Goal: Information Seeking & Learning: Learn about a topic

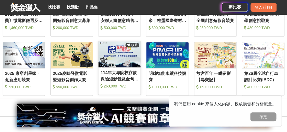
scroll to position [183, 0]
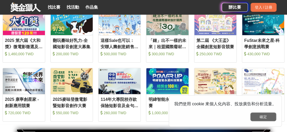
click at [257, 117] on button "確定" at bounding box center [263, 116] width 26 height 9
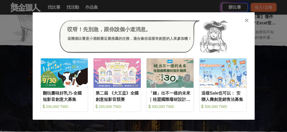
scroll to position [679, 0]
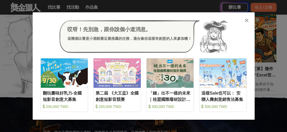
click at [262, 68] on div "哎呀！先別急，跟你說個小道消息。 這幾個比賽是小酒館最近最推薦的任務，適合像你這樣有創意的人來參加噢！ 收藏 翻玩臺味好乳力-全國短影音創意大募集 200,0…" at bounding box center [143, 66] width 287 height 132
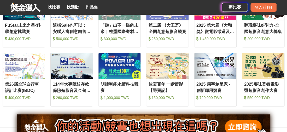
scroll to position [41, 0]
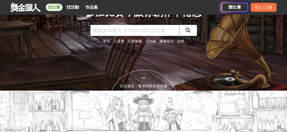
click at [58, 9] on link "找比賽" at bounding box center [54, 7] width 17 height 7
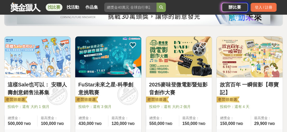
scroll to position [104, 0]
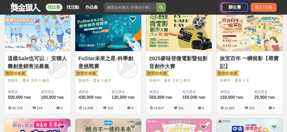
click at [161, 59] on link "2025麥味登微電影暨短影音創作大賽" at bounding box center [179, 62] width 60 height 16
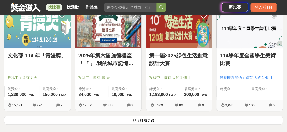
scroll to position [622, 0]
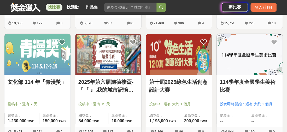
click at [44, 83] on link "文化部 114 年「青漫獎」" at bounding box center [38, 82] width 60 height 8
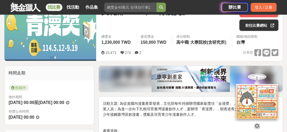
scroll to position [104, 0]
